Goal: Task Accomplishment & Management: Manage account settings

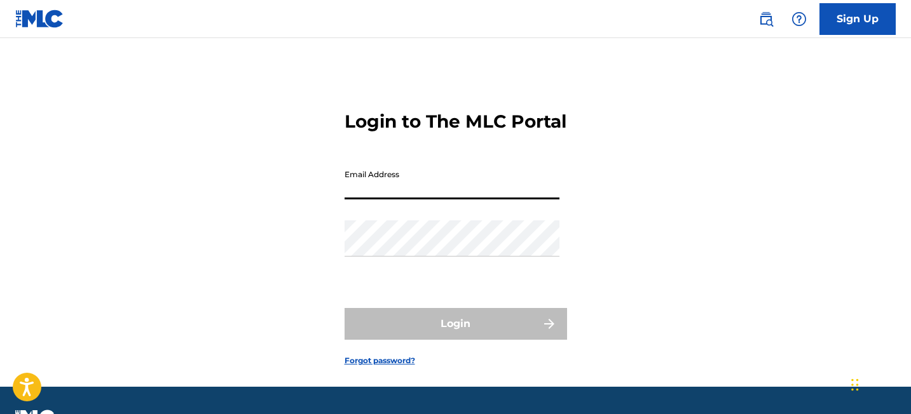
type input "[EMAIL_ADDRESS][DOMAIN_NAME]"
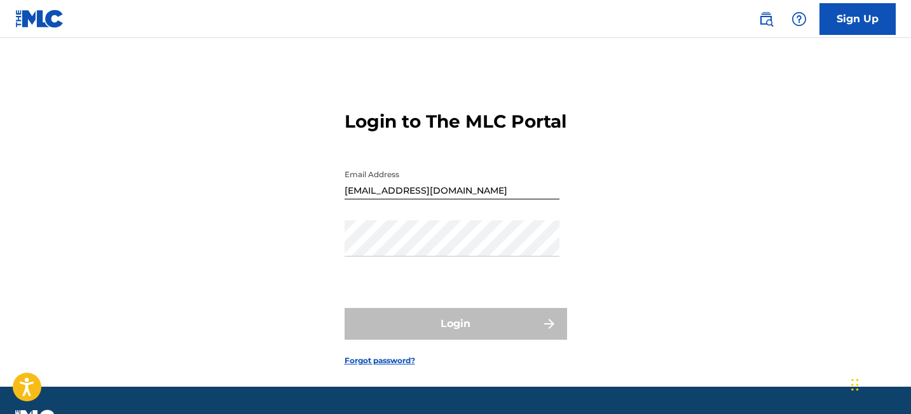
click at [630, 80] on div "Login to The MLC Portal Email Address [EMAIL_ADDRESS][DOMAIN_NAME] Password Log…" at bounding box center [456, 228] width 890 height 317
click at [410, 200] on input "Email Address" at bounding box center [452, 181] width 215 height 36
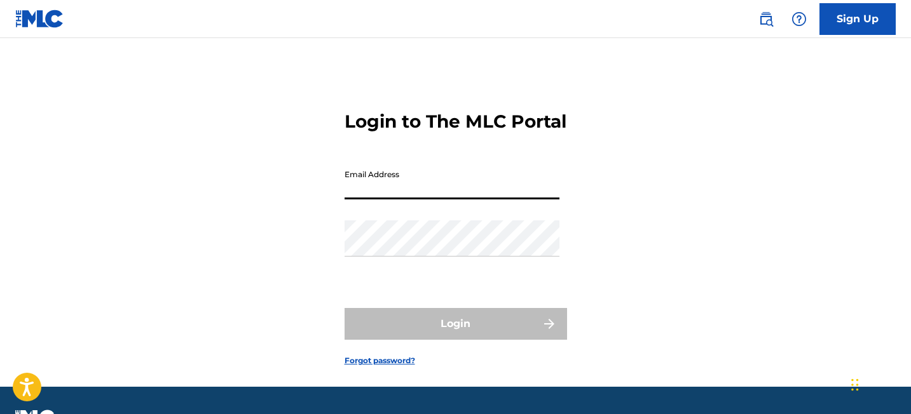
type input "[EMAIL_ADDRESS][DOMAIN_NAME]"
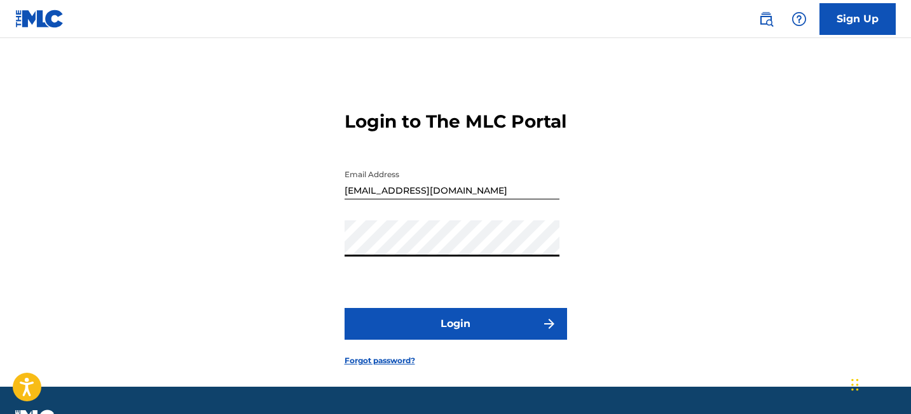
click at [345, 308] on button "Login" at bounding box center [456, 324] width 222 height 32
